Goal: Register for event/course

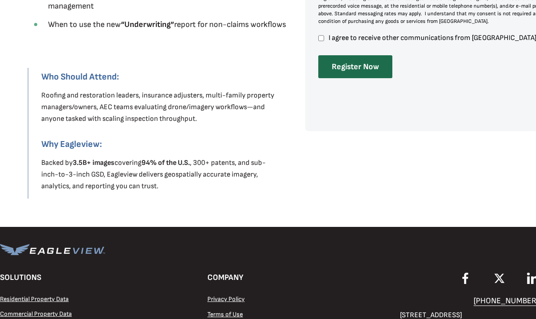
scroll to position [549, 0]
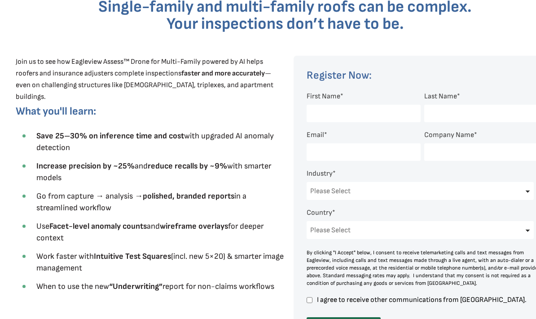
click at [368, 114] on input "First Name *" at bounding box center [364, 114] width 114 height 18
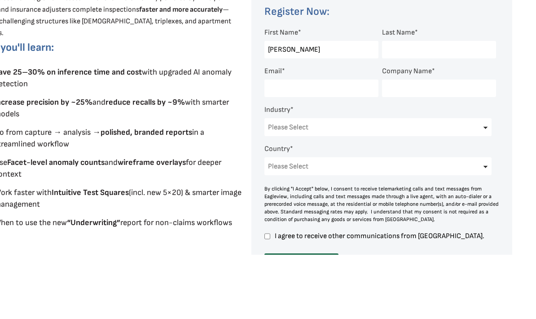
type input "[PERSON_NAME]"
click at [426, 105] on input "Last Name *" at bounding box center [439, 114] width 114 height 18
type input "d"
type input "[PERSON_NAME]"
click at [312, 144] on input "Email *" at bounding box center [321, 153] width 114 height 18
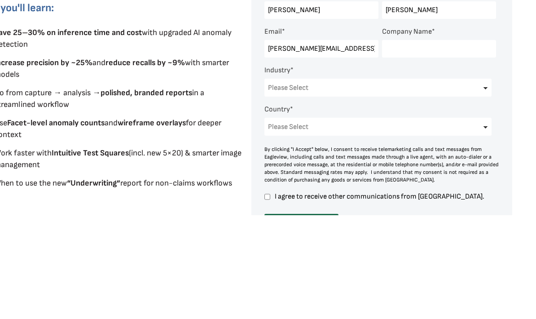
type input "[PERSON_NAME][EMAIL_ADDRESS][DOMAIN_NAME]"
click at [416, 144] on input "Company Name *" at bounding box center [439, 153] width 114 height 18
click at [407, 144] on input "DugannAdjusting Services" at bounding box center [439, 153] width 114 height 18
type input "[PERSON_NAME] adjusting Services"
click at [329, 182] on select "Please Select Architects & Engineering Construction Electric/Gas Utilities Gove…" at bounding box center [377, 191] width 227 height 18
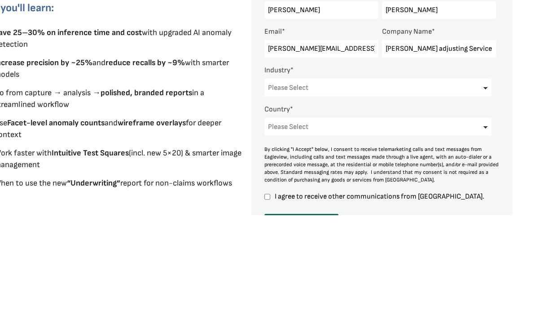
scroll to position [431, 54]
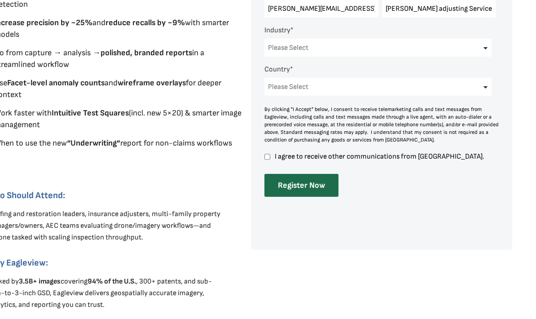
select select "Insurance"
click at [479, 87] on select "Please Select [GEOGRAPHIC_DATA] [GEOGRAPHIC_DATA] [GEOGRAPHIC_DATA] [GEOGRAPHIC…" at bounding box center [377, 87] width 227 height 18
select select "[GEOGRAPHIC_DATA]"
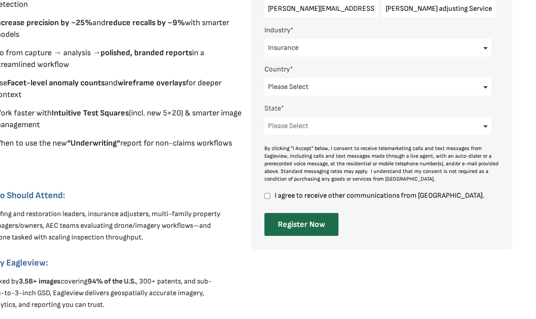
click at [262, 195] on div at bounding box center [381, 80] width 261 height 337
click at [318, 227] on input "Register Now" at bounding box center [301, 224] width 74 height 23
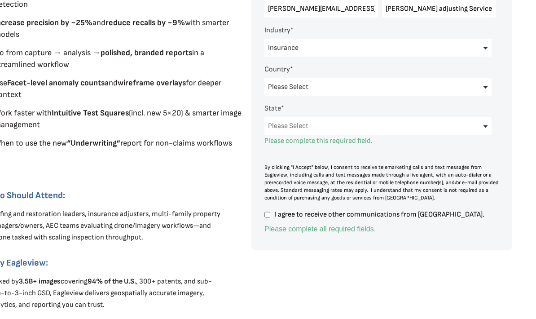
scroll to position [40, 0]
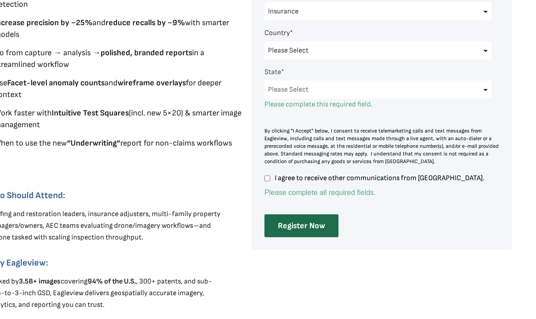
click at [479, 92] on select "Please Select [US_STATE] [US_STATE] [GEOGRAPHIC_DATA] [US_STATE] [US_STATE] [GE…" at bounding box center [377, 89] width 227 height 18
select select "[US_STATE]"
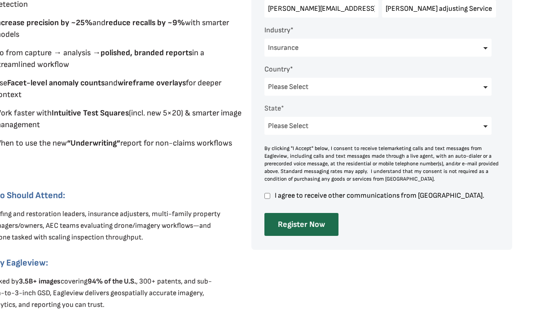
scroll to position [0, 0]
click at [311, 225] on input "Register Now" at bounding box center [301, 224] width 74 height 23
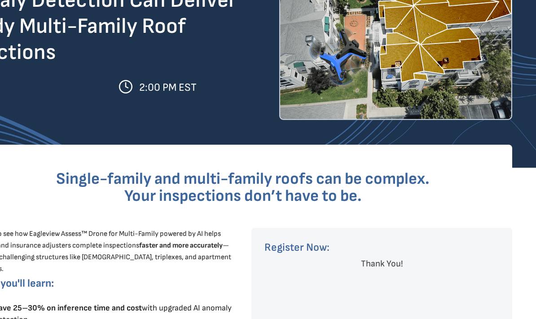
scroll to position [0, 54]
